Goal: Task Accomplishment & Management: Use online tool/utility

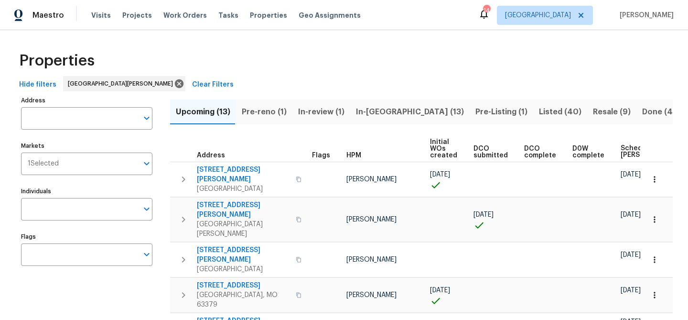
scroll to position [0, 1]
click at [539, 111] on span "Listed (40)" at bounding box center [560, 111] width 43 height 13
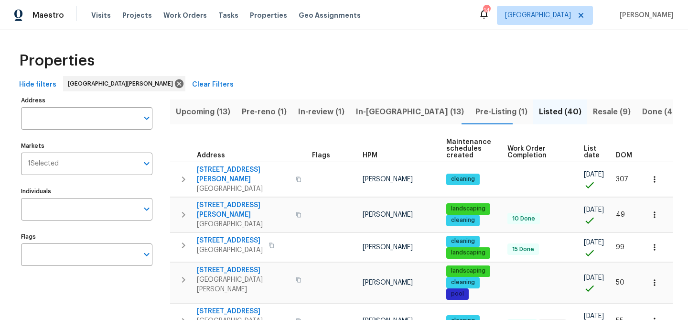
click at [588, 156] on span "List date" at bounding box center [592, 151] width 16 height 13
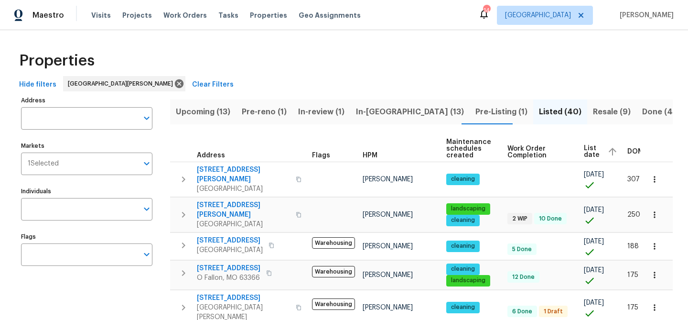
click at [588, 155] on span "List date" at bounding box center [592, 151] width 16 height 13
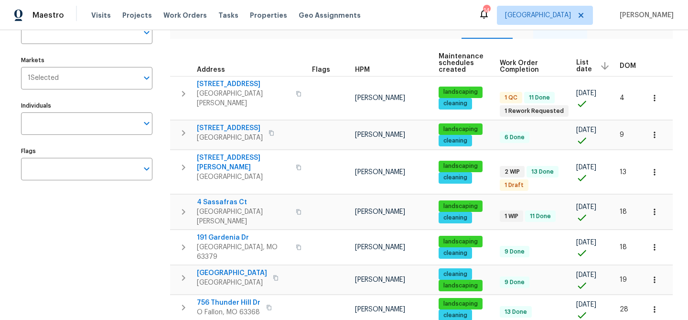
scroll to position [68, 0]
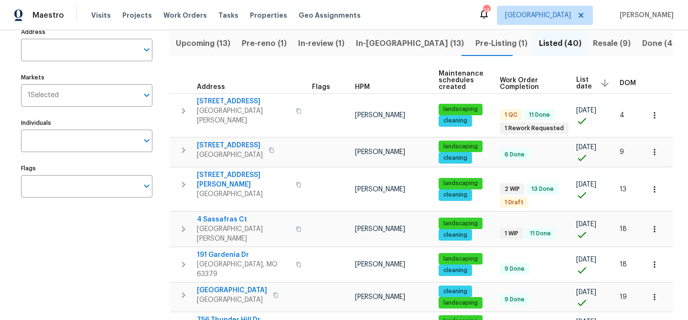
click at [593, 42] on span "Resale (9)" at bounding box center [612, 43] width 38 height 13
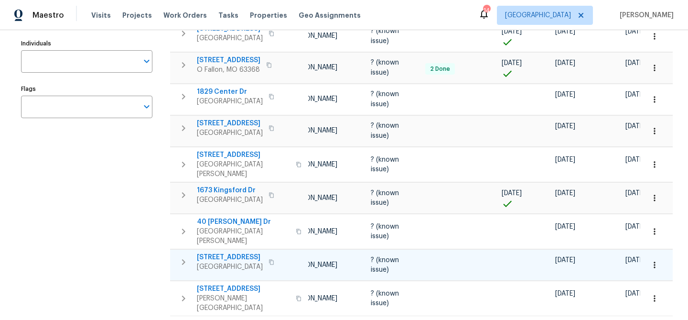
scroll to position [164, 0]
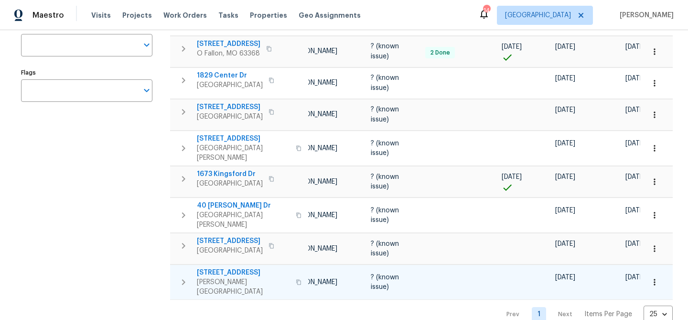
click at [186, 276] on icon "button" at bounding box center [183, 281] width 11 height 11
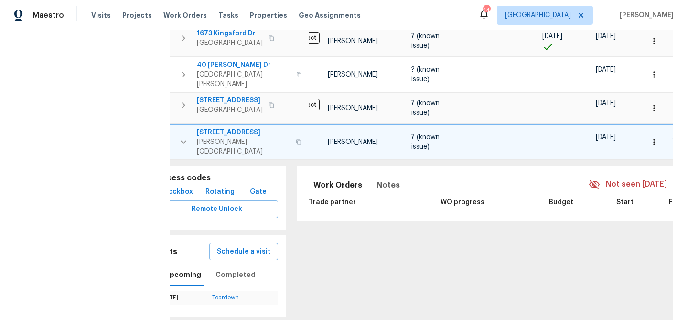
scroll to position [0, 0]
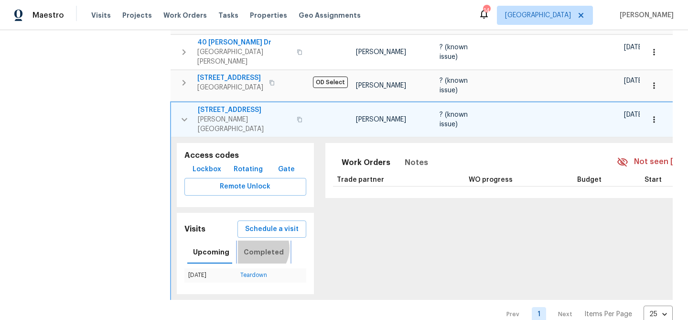
click at [254, 246] on span "Completed" at bounding box center [264, 252] width 40 height 12
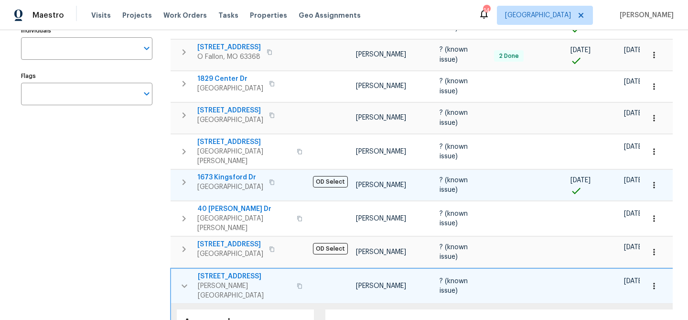
scroll to position [154, 0]
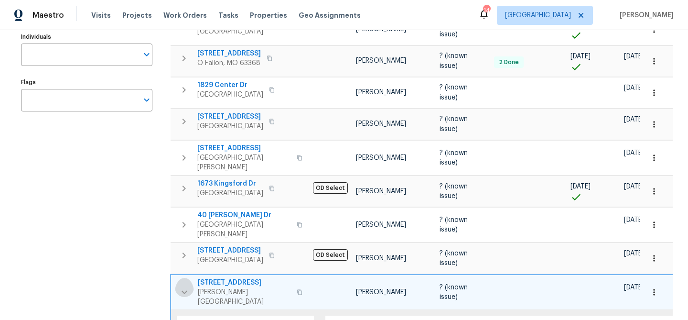
click at [186, 286] on icon "button" at bounding box center [184, 291] width 11 height 11
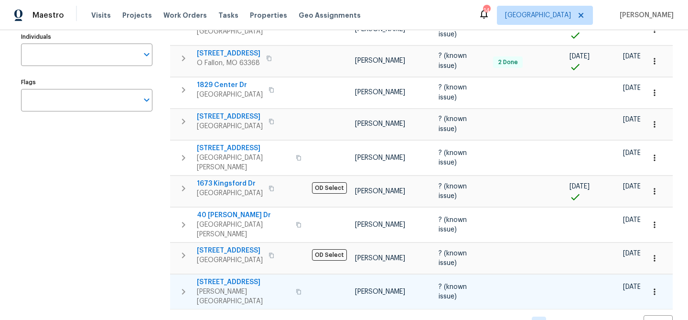
click at [210, 277] on span "68 W Lakewood Dr" at bounding box center [243, 282] width 93 height 10
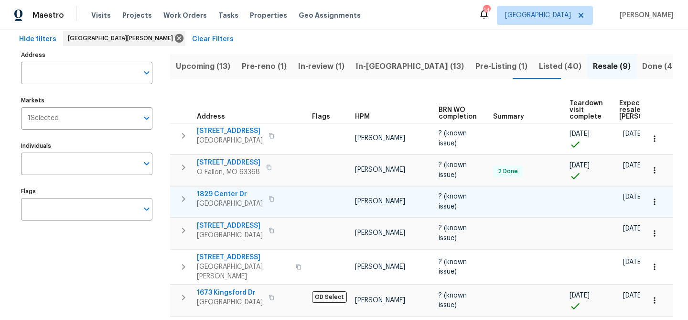
scroll to position [51, 0]
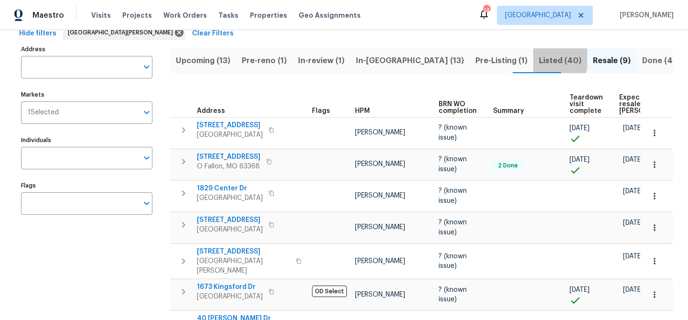
click at [539, 58] on span "Listed (40)" at bounding box center [560, 60] width 43 height 13
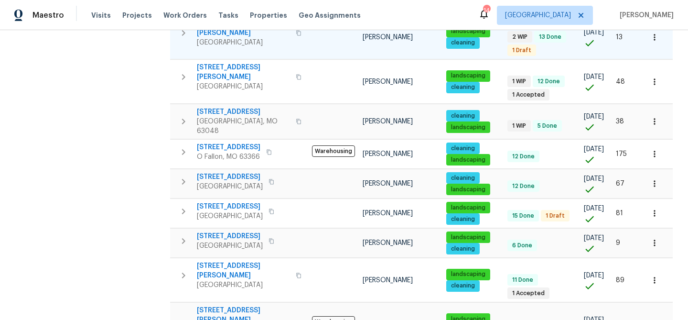
scroll to position [673, 0]
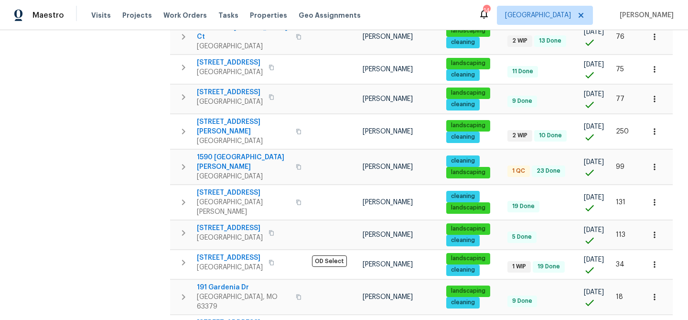
scroll to position [319, 0]
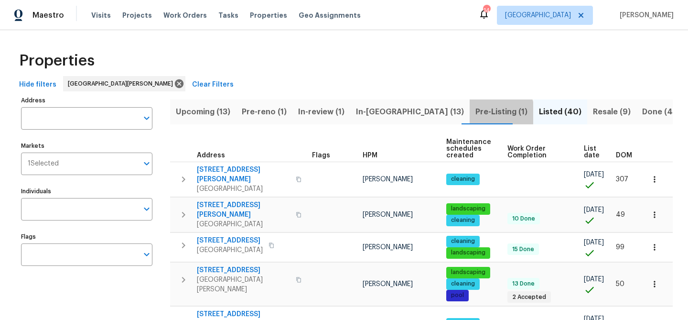
click at [476, 113] on span "Pre-Listing (1)" at bounding box center [502, 111] width 52 height 13
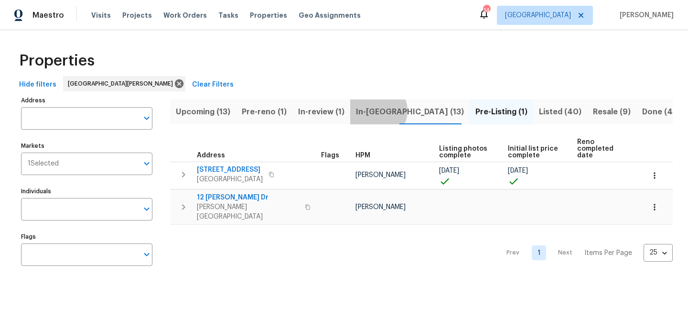
click at [372, 110] on span "In-reno (13)" at bounding box center [410, 111] width 108 height 13
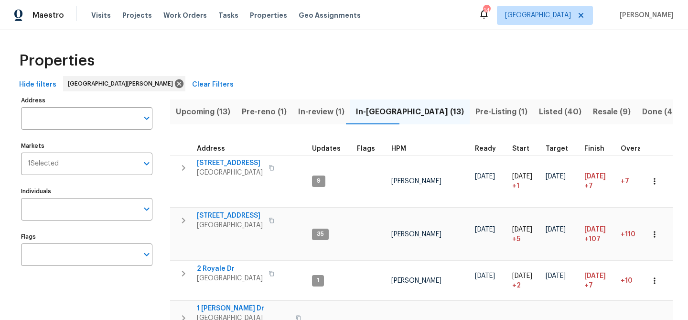
click at [539, 112] on span "Listed (40)" at bounding box center [560, 111] width 43 height 13
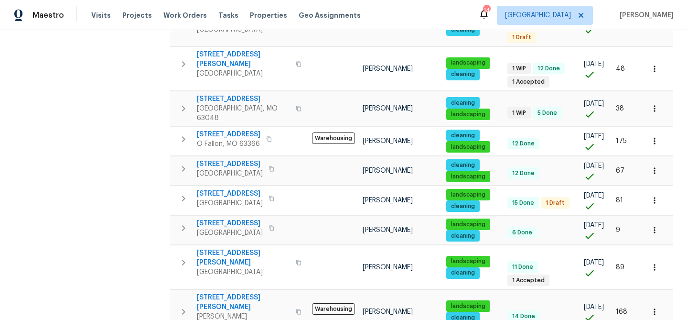
scroll to position [673, 0]
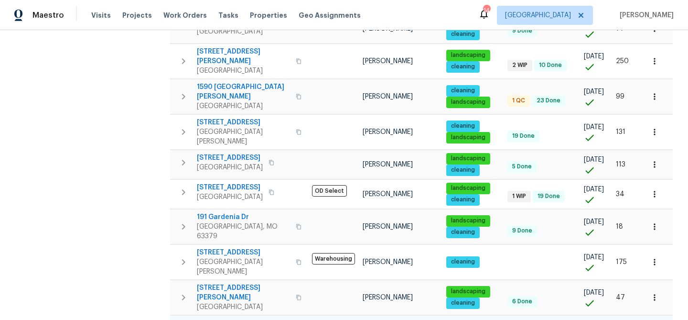
scroll to position [319, 0]
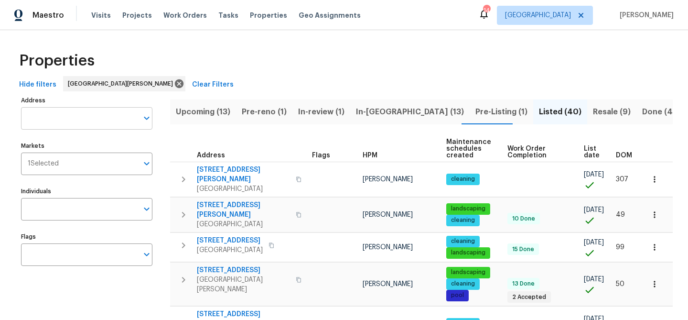
click at [64, 122] on input "Address" at bounding box center [79, 118] width 117 height 22
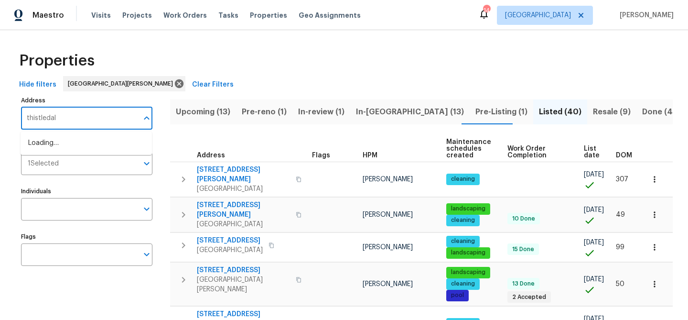
type input "thistledale"
click at [63, 142] on li "26 Thistledale Ct Saint Peters MO 63376" at bounding box center [86, 143] width 131 height 16
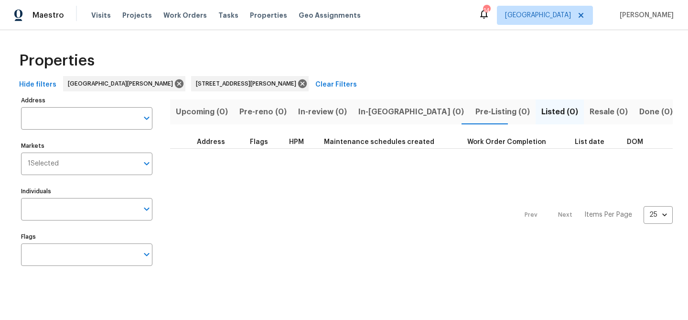
type input "26 Thistledale Ct Saint Peters MO 63376"
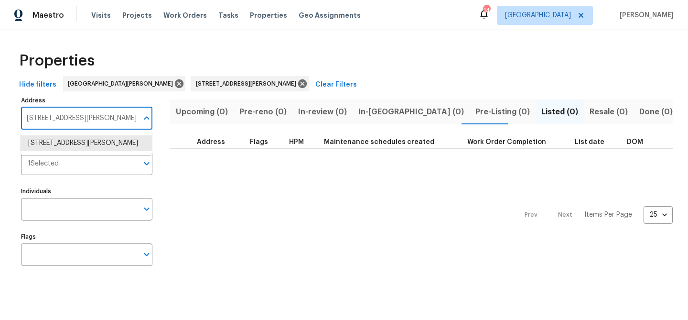
drag, startPoint x: 25, startPoint y: 116, endPoint x: 119, endPoint y: 120, distance: 93.3
click at [119, 120] on input "26 Thistledale Ct Saint Peters MO 63376" at bounding box center [79, 118] width 117 height 22
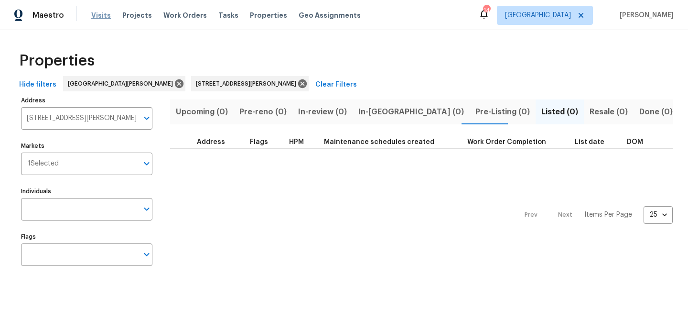
click at [98, 14] on span "Visits" at bounding box center [101, 16] width 20 height 10
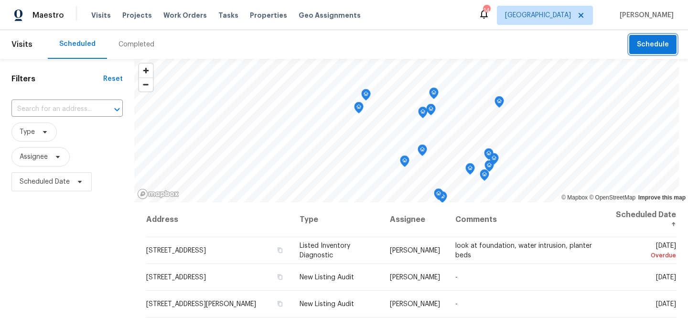
click at [651, 46] on span "Schedule" at bounding box center [653, 45] width 32 height 12
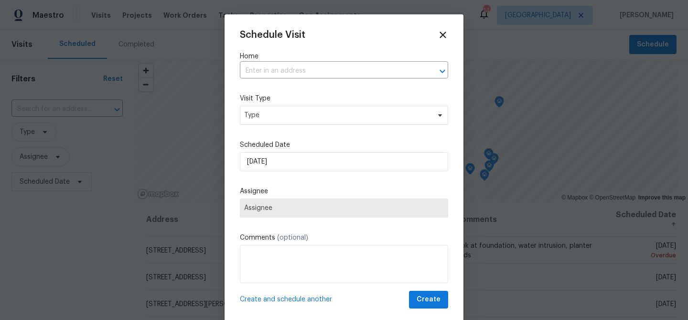
click at [305, 70] on div at bounding box center [344, 160] width 688 height 320
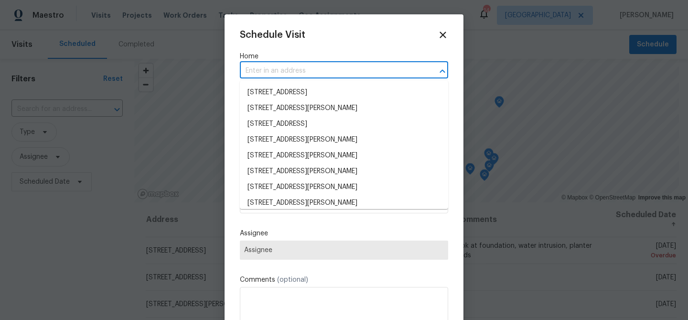
click at [301, 69] on input "text" at bounding box center [331, 71] width 182 height 15
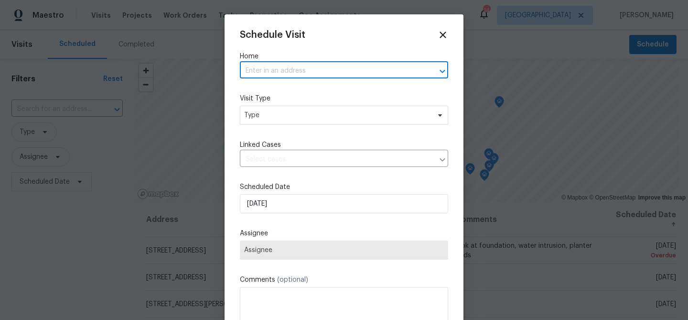
paste input "26 Thistledale Ct Saint Peters"
type input "26 Thistledale Ct Saint Peters"
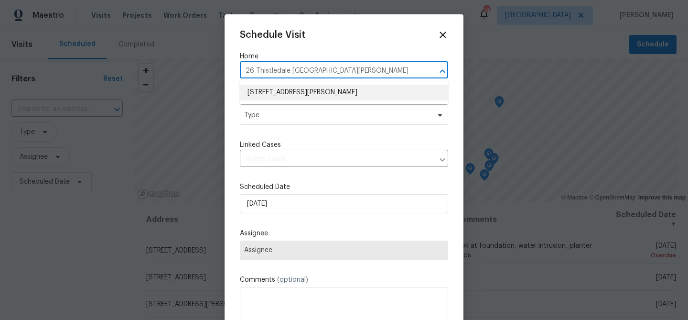
click at [282, 94] on li "26 Thistledale Ct # H, Saint Peters, MO 63376" at bounding box center [344, 93] width 208 height 16
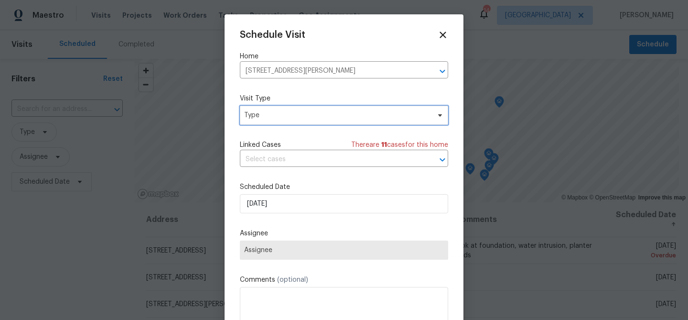
click at [287, 114] on span "Type" at bounding box center [337, 115] width 186 height 10
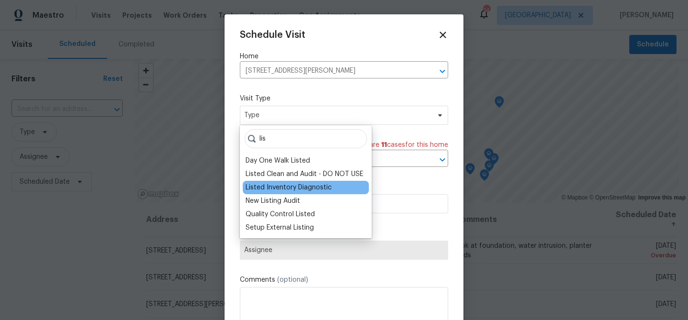
type input "lis"
click at [270, 186] on div "Listed Inventory Diagnostic" at bounding box center [289, 188] width 86 height 10
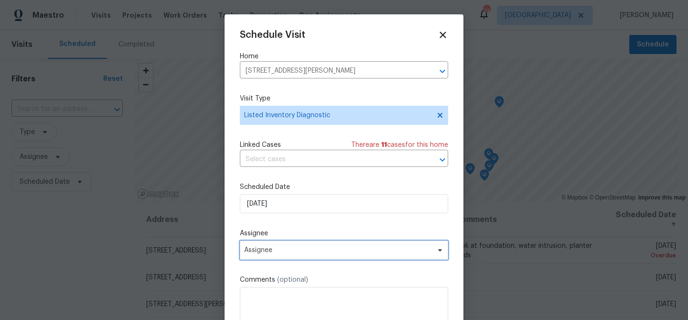
click at [267, 249] on span "Assignee" at bounding box center [337, 250] width 187 height 8
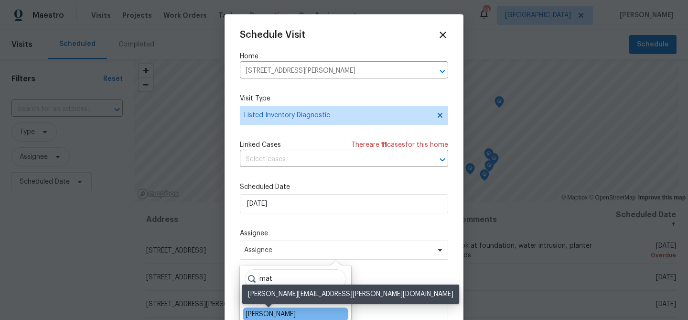
type input "mat"
click at [268, 312] on div "[PERSON_NAME]" at bounding box center [271, 314] width 50 height 10
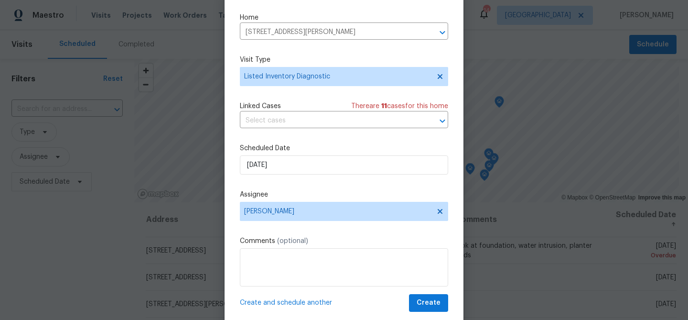
scroll to position [44, 0]
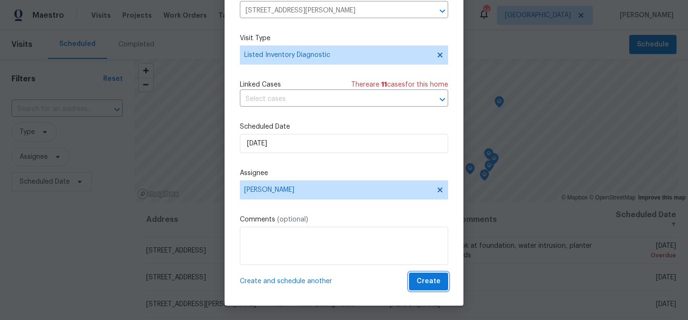
click at [425, 283] on span "Create" at bounding box center [429, 281] width 24 height 12
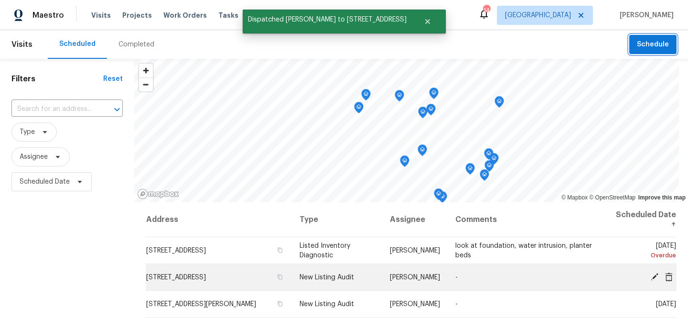
scroll to position [0, 0]
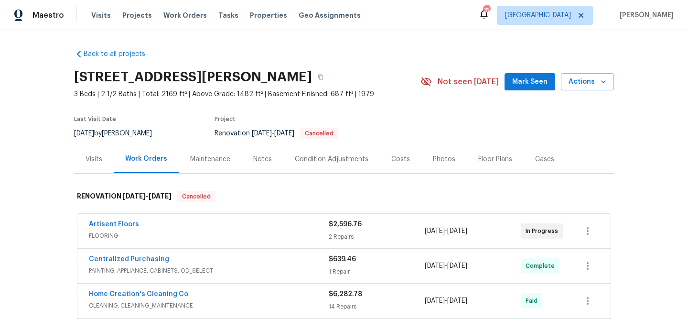
click at [442, 160] on div "Photos" at bounding box center [444, 159] width 22 height 10
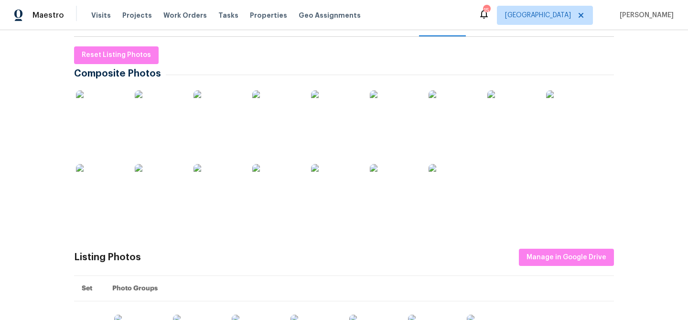
scroll to position [137, 0]
click at [512, 130] on img at bounding box center [512, 114] width 48 height 48
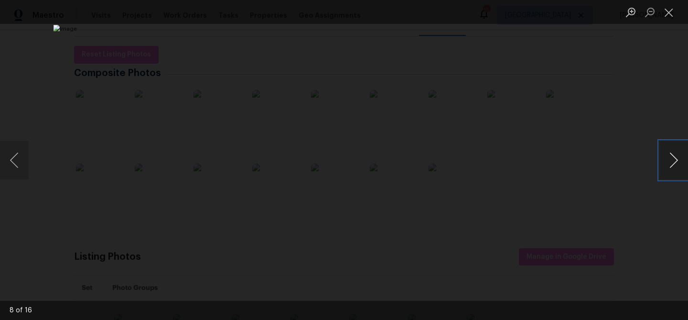
click at [676, 160] on button "Next image" at bounding box center [674, 160] width 29 height 38
click at [675, 160] on button "Next image" at bounding box center [674, 160] width 29 height 38
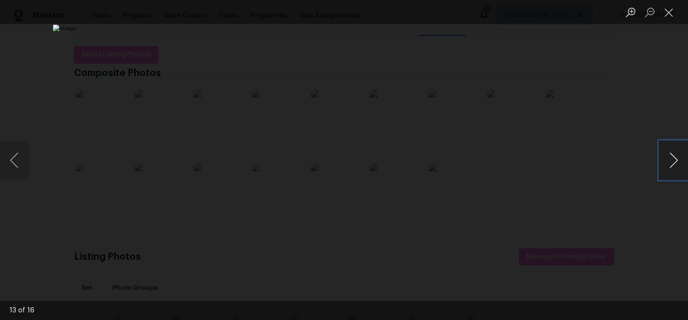
click at [675, 160] on button "Next image" at bounding box center [674, 160] width 29 height 38
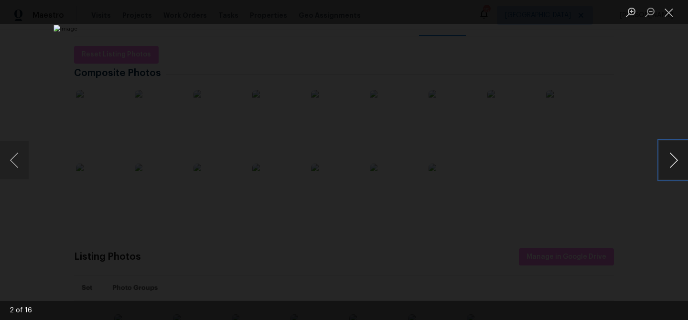
click at [675, 160] on button "Next image" at bounding box center [674, 160] width 29 height 38
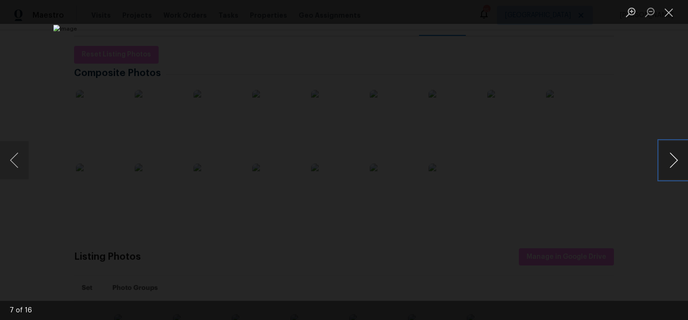
click at [675, 160] on button "Next image" at bounding box center [674, 160] width 29 height 38
